Goal: Task Accomplishment & Management: Use online tool/utility

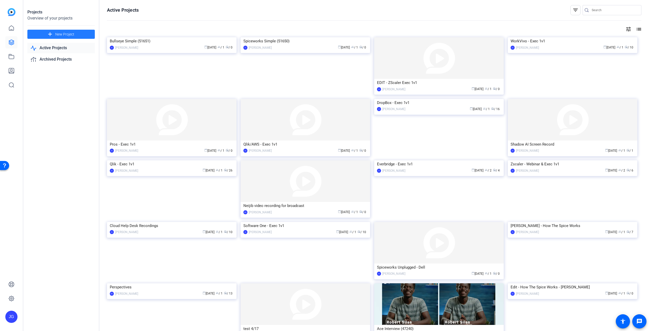
click at [65, 36] on span "New Project" at bounding box center [64, 34] width 19 height 5
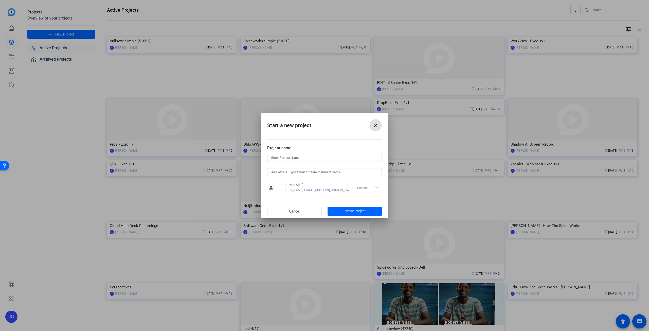
click at [286, 156] on input at bounding box center [324, 158] width 106 height 6
paste input "Qlik/Snowflake/Passerelle Webinar"
type input "Qlik/Snowflake/Passerelle Webinar"
click at [363, 209] on span "Create Project" at bounding box center [354, 210] width 22 height 5
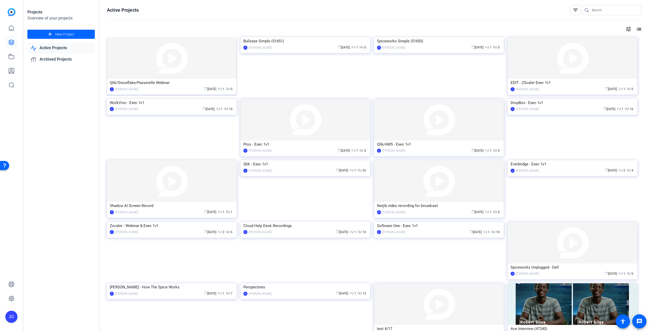
click at [174, 60] on img at bounding box center [171, 58] width 129 height 42
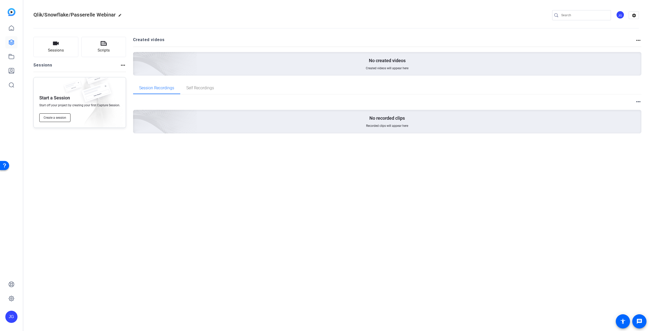
click at [59, 116] on span "Create a session" at bounding box center [55, 118] width 23 height 4
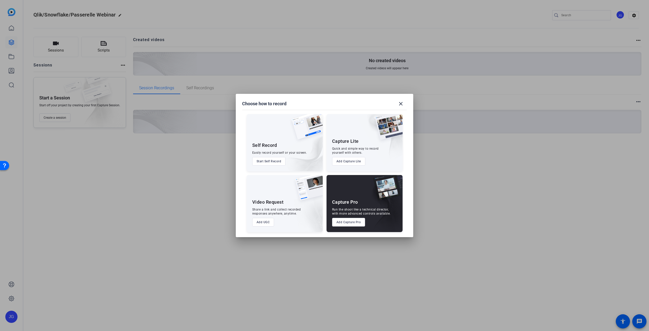
click at [348, 224] on button "Add Capture Pro" at bounding box center [348, 222] width 33 height 9
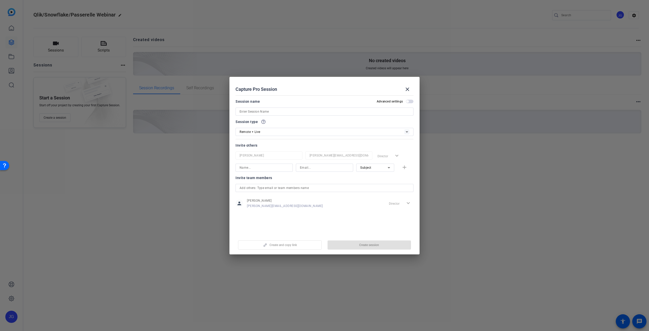
click at [271, 108] on input at bounding box center [324, 111] width 170 height 6
paste input "Qlik/Snowflake/Passerelle Webinar"
type input "Qlik/Snowflake/Passerelle Webinar"
click at [264, 133] on div "Remote + Live" at bounding box center [321, 131] width 165 height 6
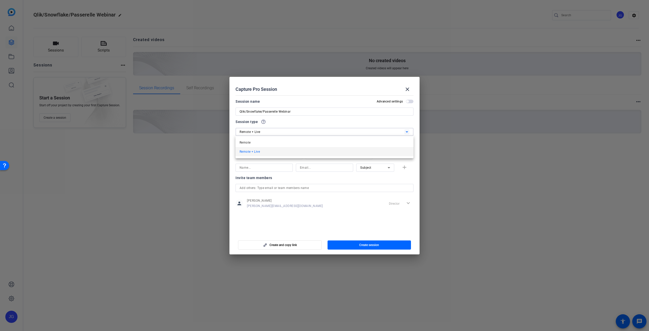
click at [264, 133] on div at bounding box center [324, 165] width 649 height 331
click at [361, 245] on span "Create session" at bounding box center [369, 245] width 20 height 4
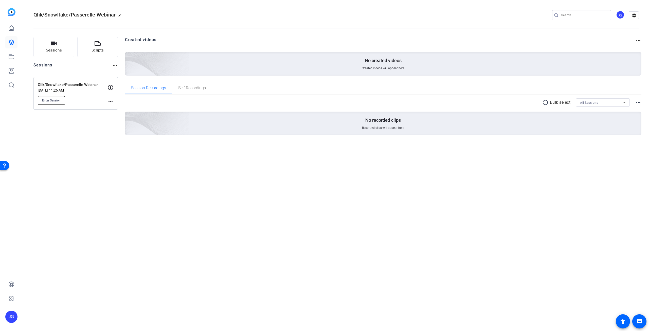
click at [44, 99] on span "Enter Session" at bounding box center [51, 100] width 18 height 4
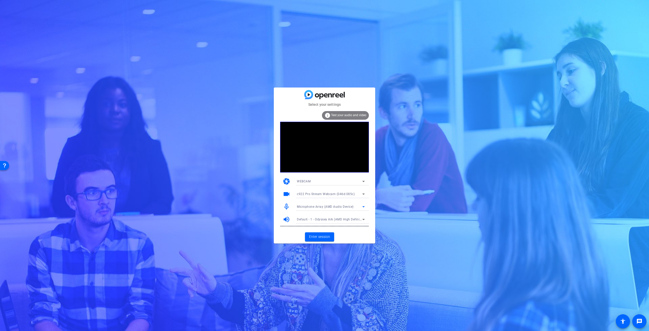
click at [362, 208] on icon at bounding box center [363, 206] width 6 height 6
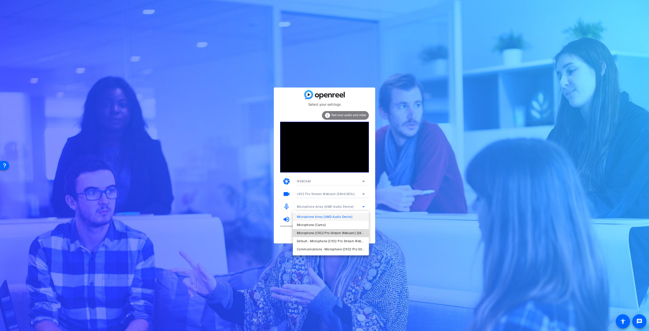
click at [341, 232] on span "Microphone (C922 Pro Stream Webcam) (046d:085c)" at bounding box center [331, 233] width 68 height 6
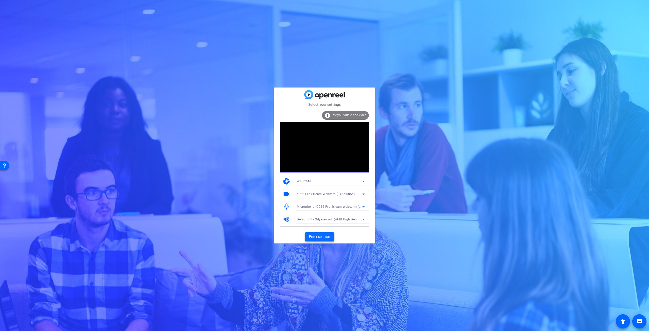
click at [322, 236] on span "Enter session" at bounding box center [319, 236] width 21 height 5
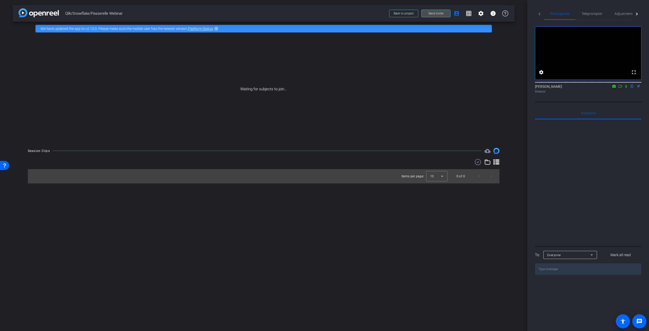
click at [433, 13] on span "Send invite" at bounding box center [435, 13] width 15 height 4
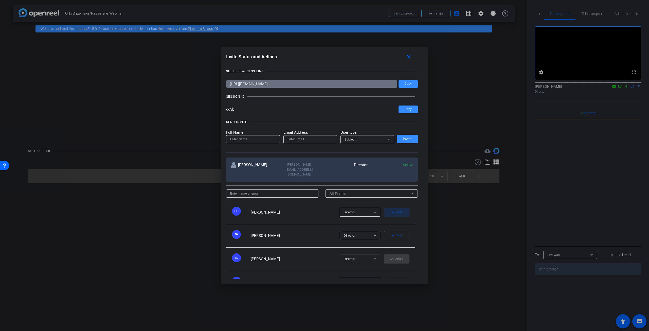
click at [397, 209] on span "Add" at bounding box center [399, 212] width 5 height 7
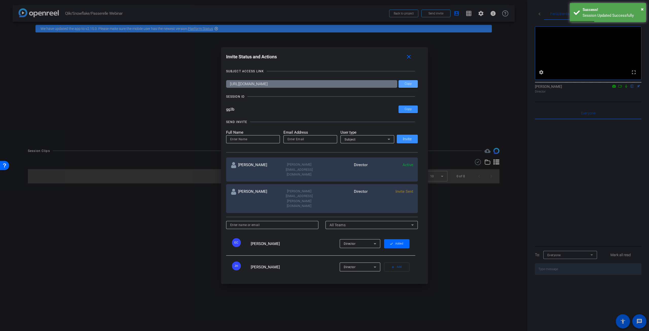
click at [409, 83] on span "Copy" at bounding box center [407, 84] width 7 height 4
click at [411, 56] on mat-icon "close" at bounding box center [408, 57] width 6 height 6
